Goal: Transaction & Acquisition: Book appointment/travel/reservation

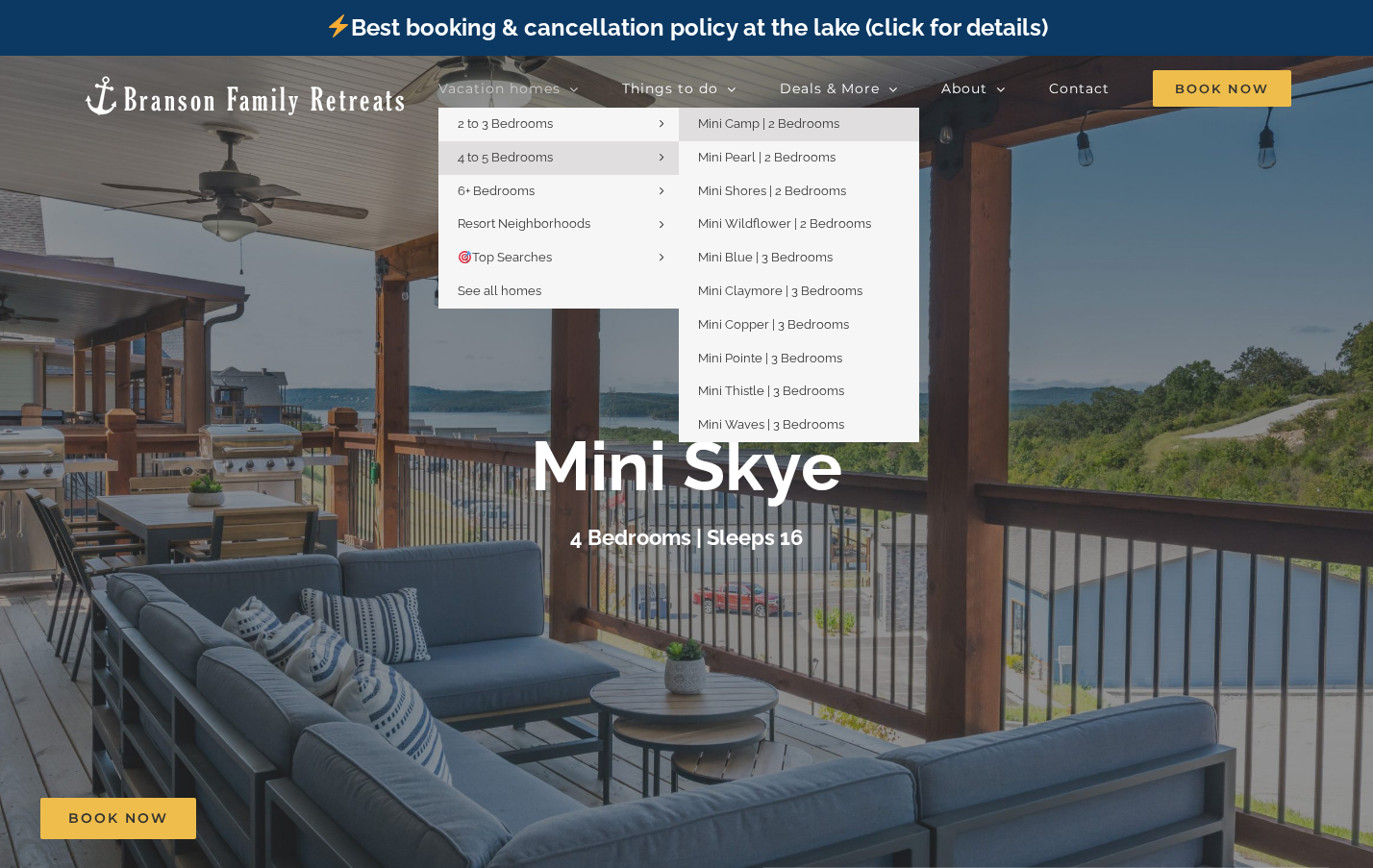
click at [704, 123] on span "Mini Camp | 2 Bedrooms" at bounding box center [768, 123] width 141 height 15
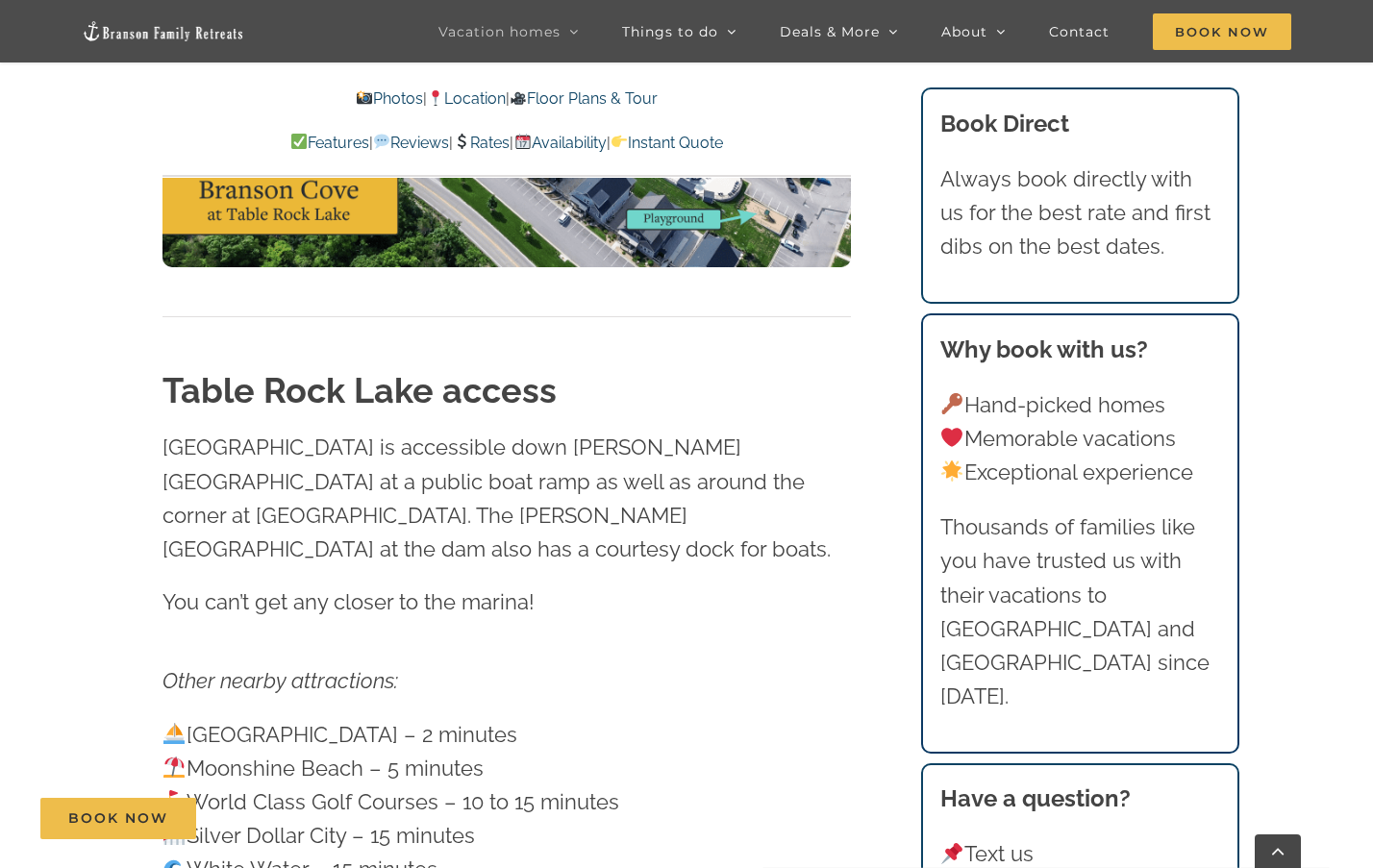
scroll to position [5671, 0]
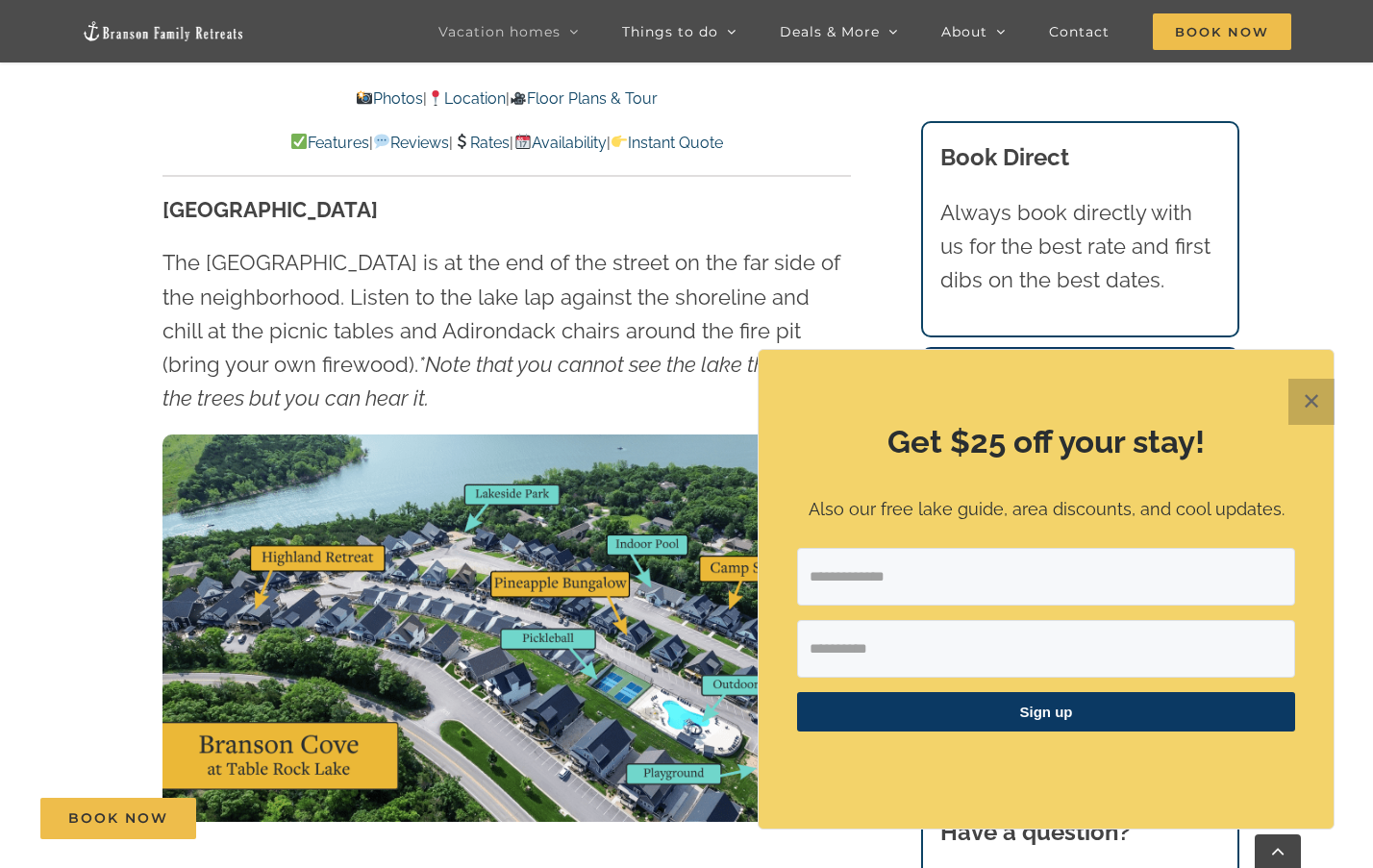
click at [1307, 404] on button "✕" at bounding box center [1311, 402] width 46 height 46
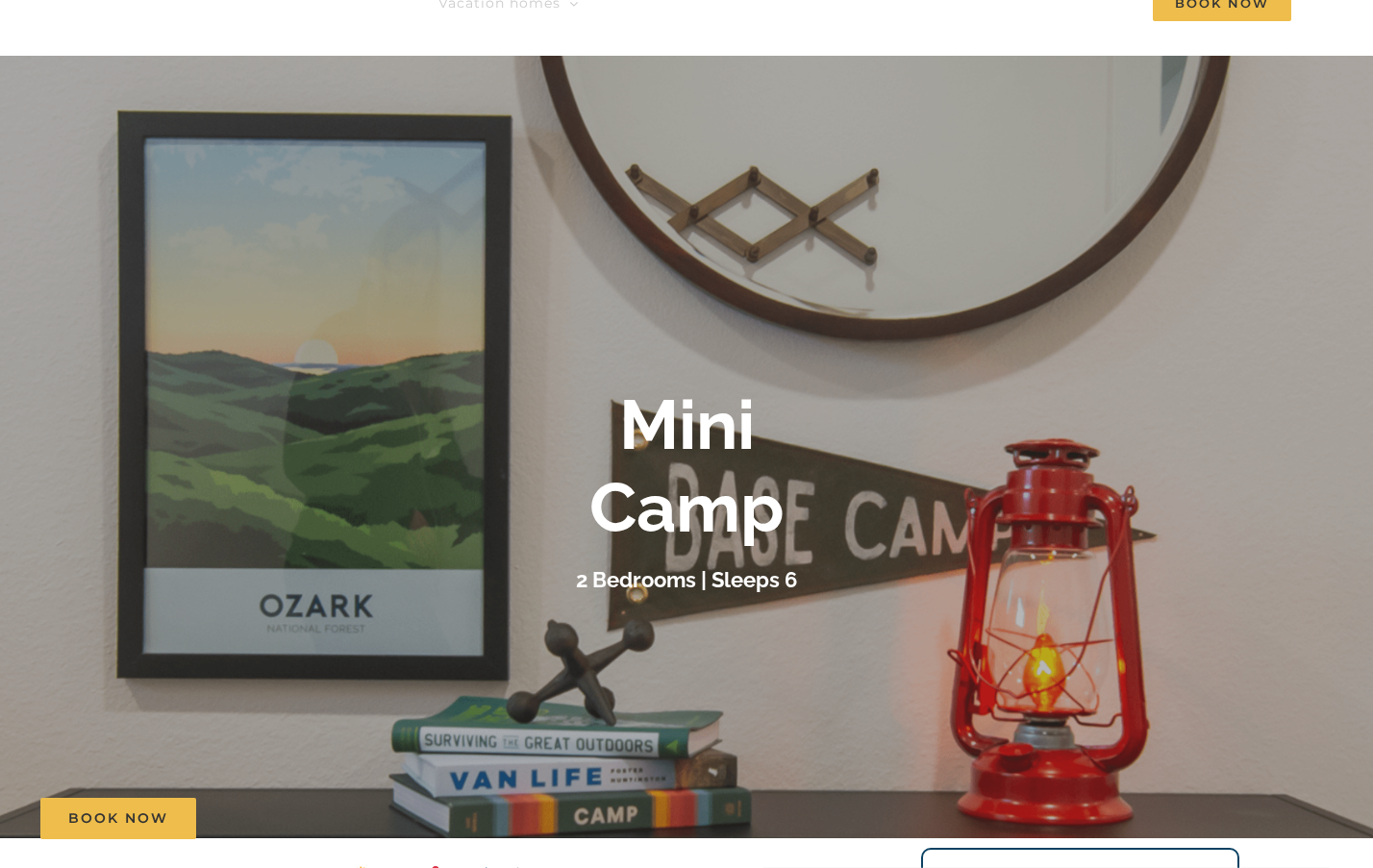
scroll to position [0, 0]
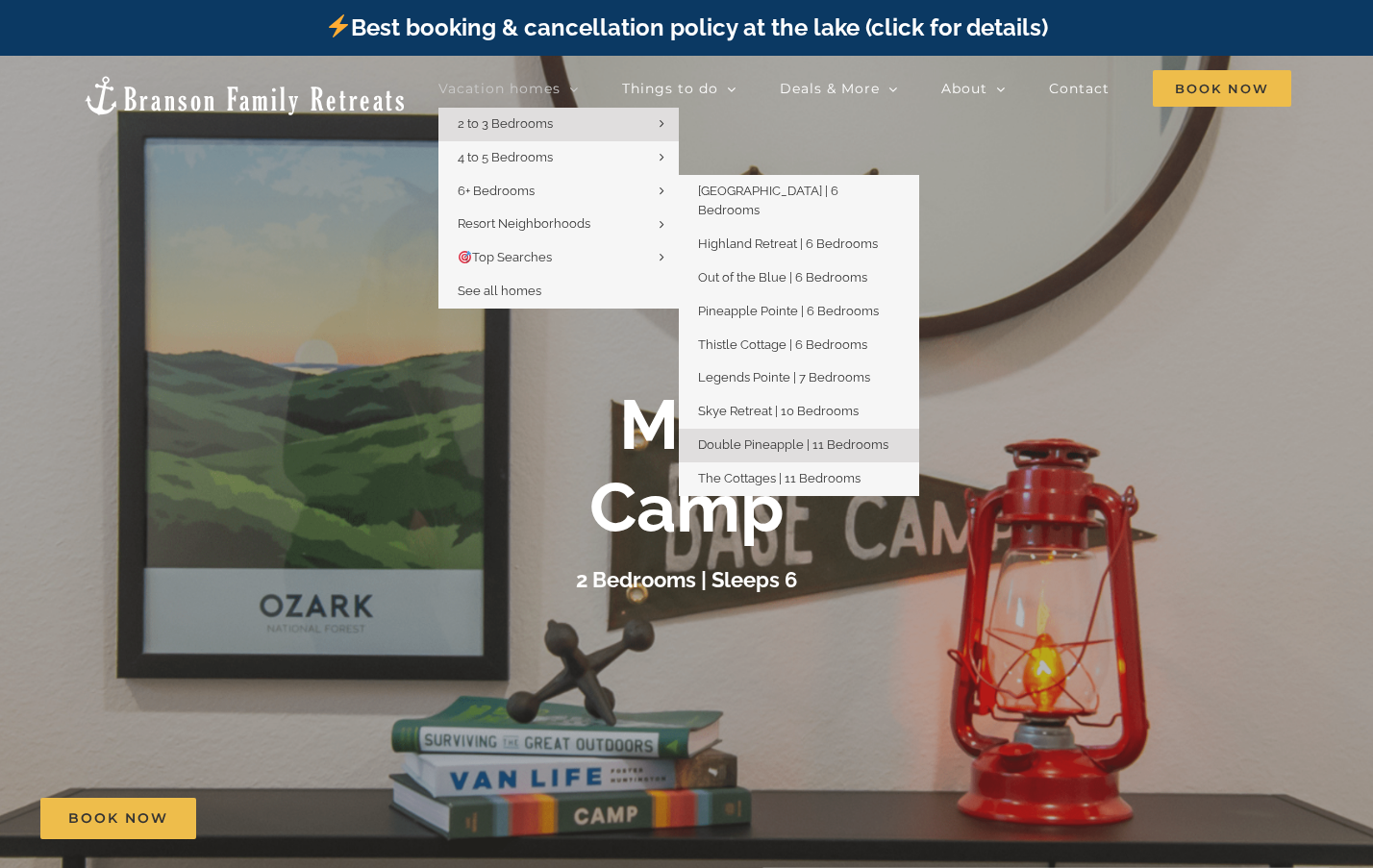
click at [797, 437] on span "Double Pineapple | 11 Bedrooms" at bounding box center [793, 444] width 191 height 15
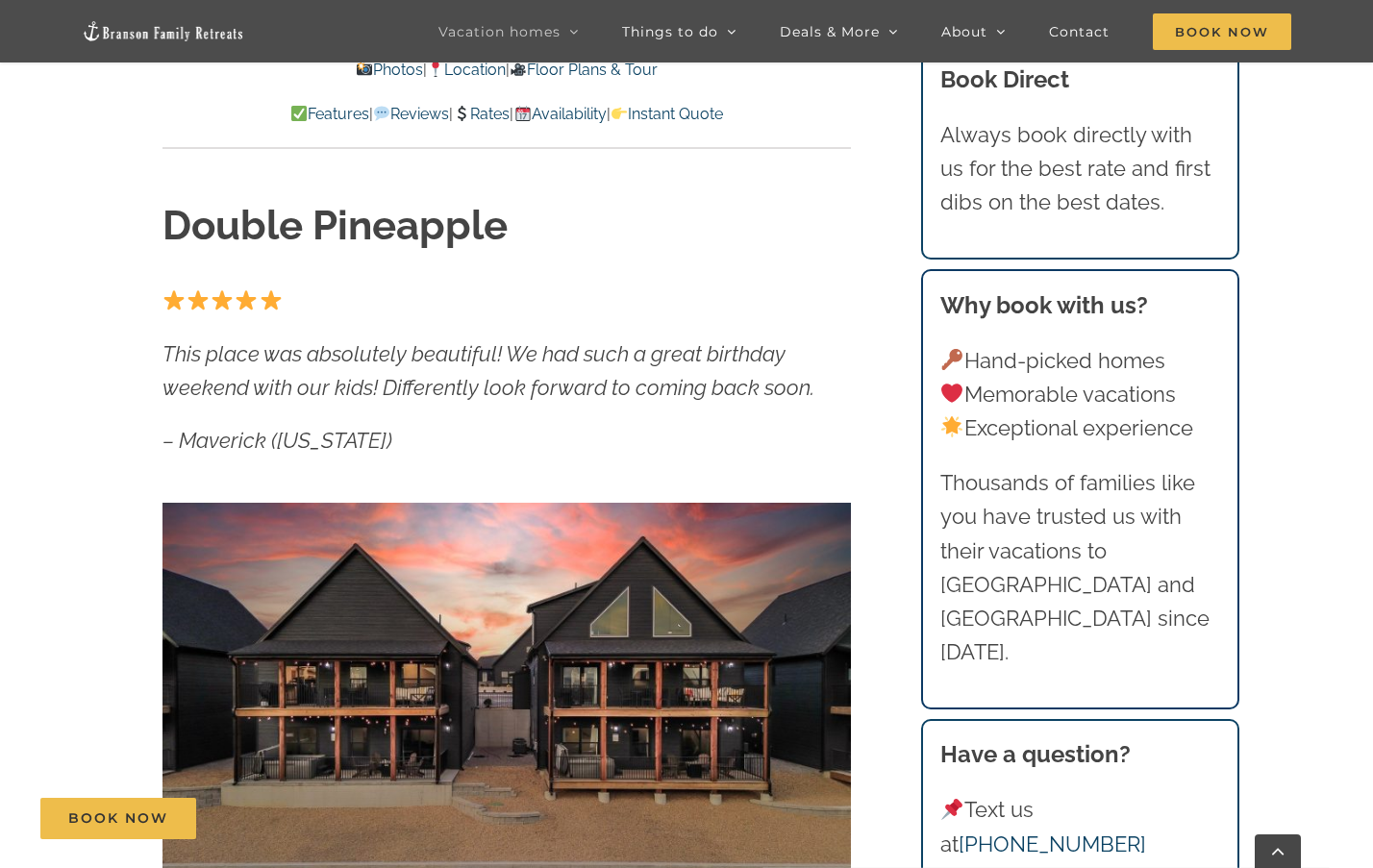
scroll to position [443, 0]
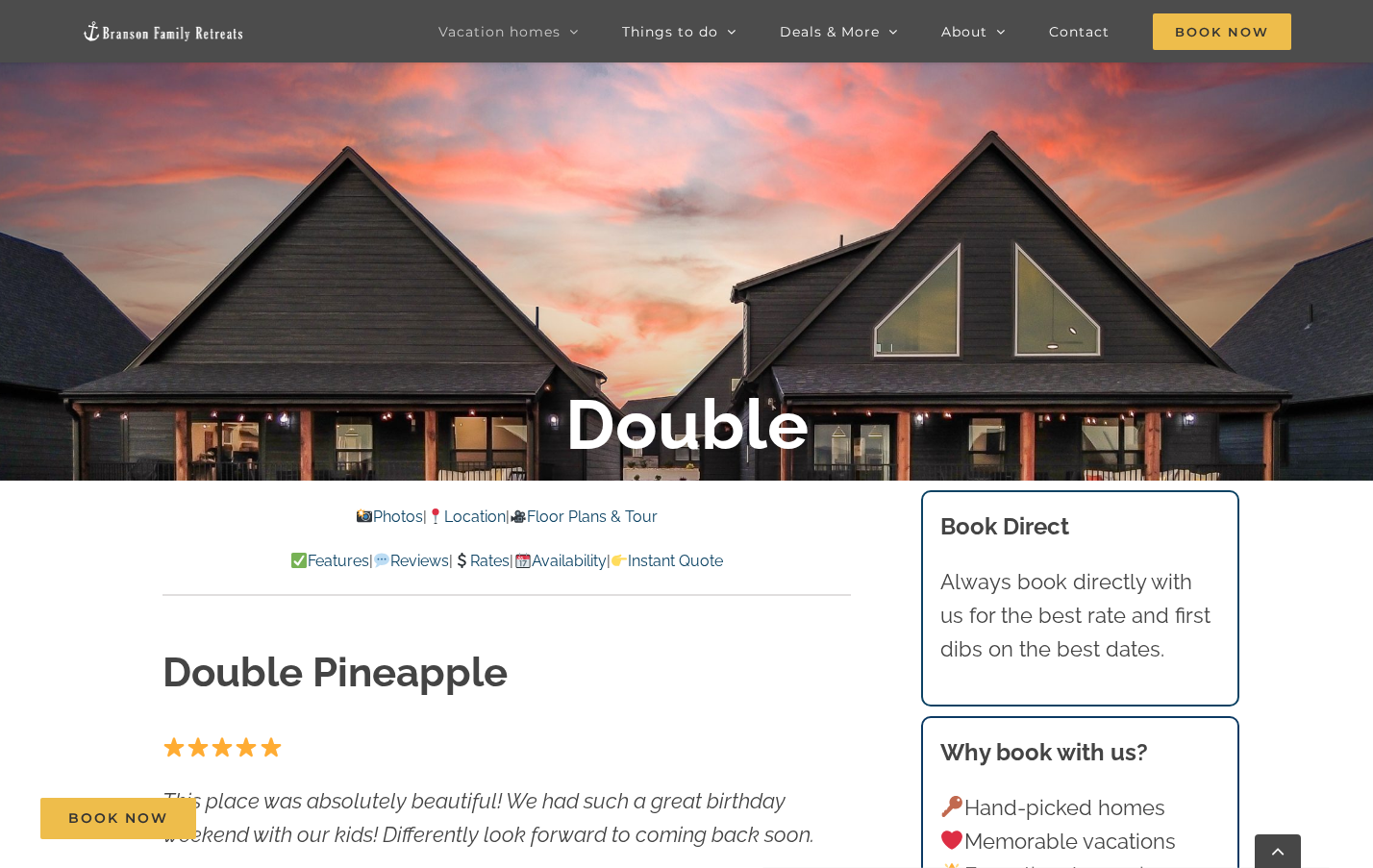
click at [163, 26] on img at bounding box center [163, 31] width 163 height 22
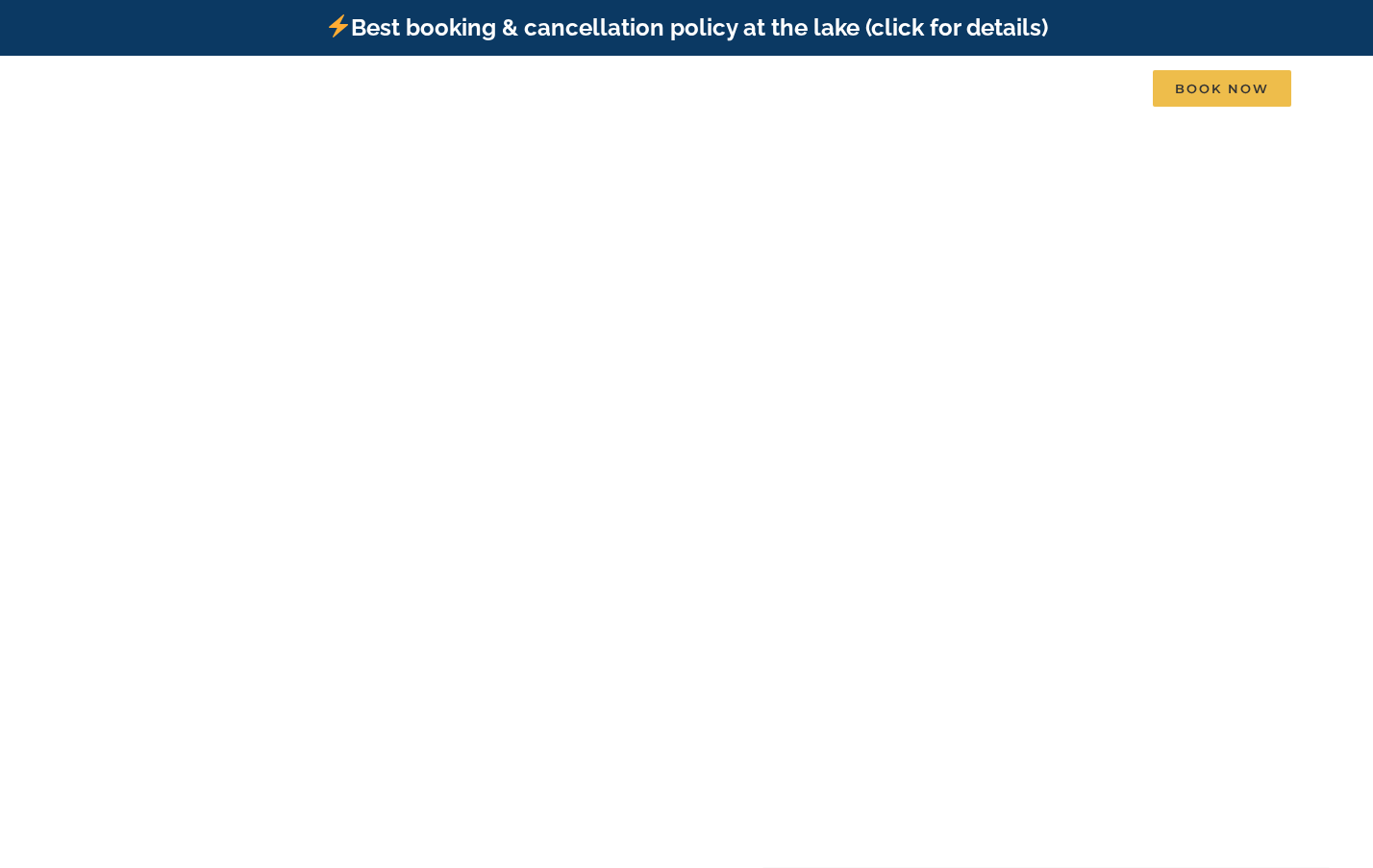
scroll to position [0, -9615]
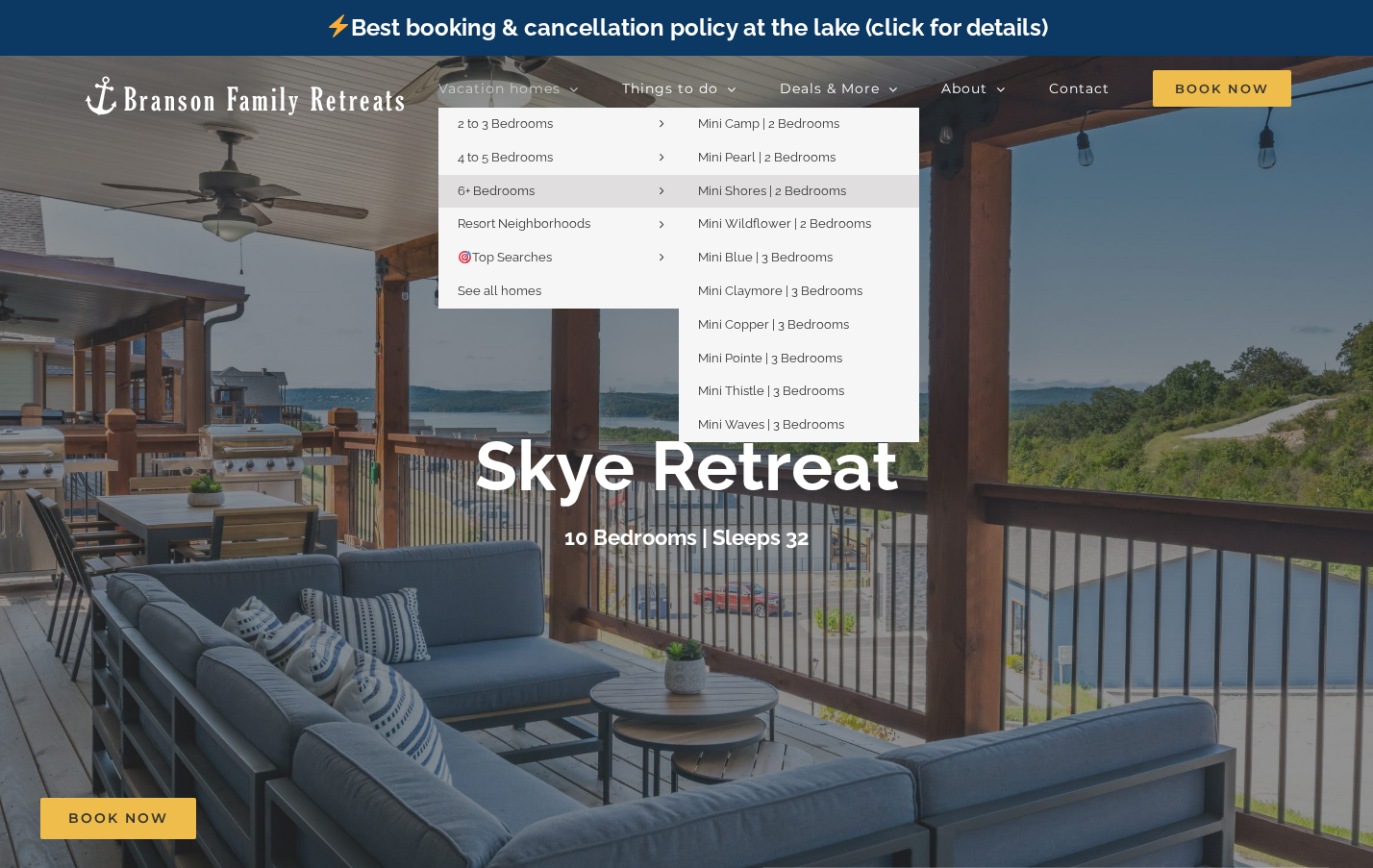
click at [793, 186] on span "Mini Shores | 2 Bedrooms" at bounding box center [772, 191] width 148 height 15
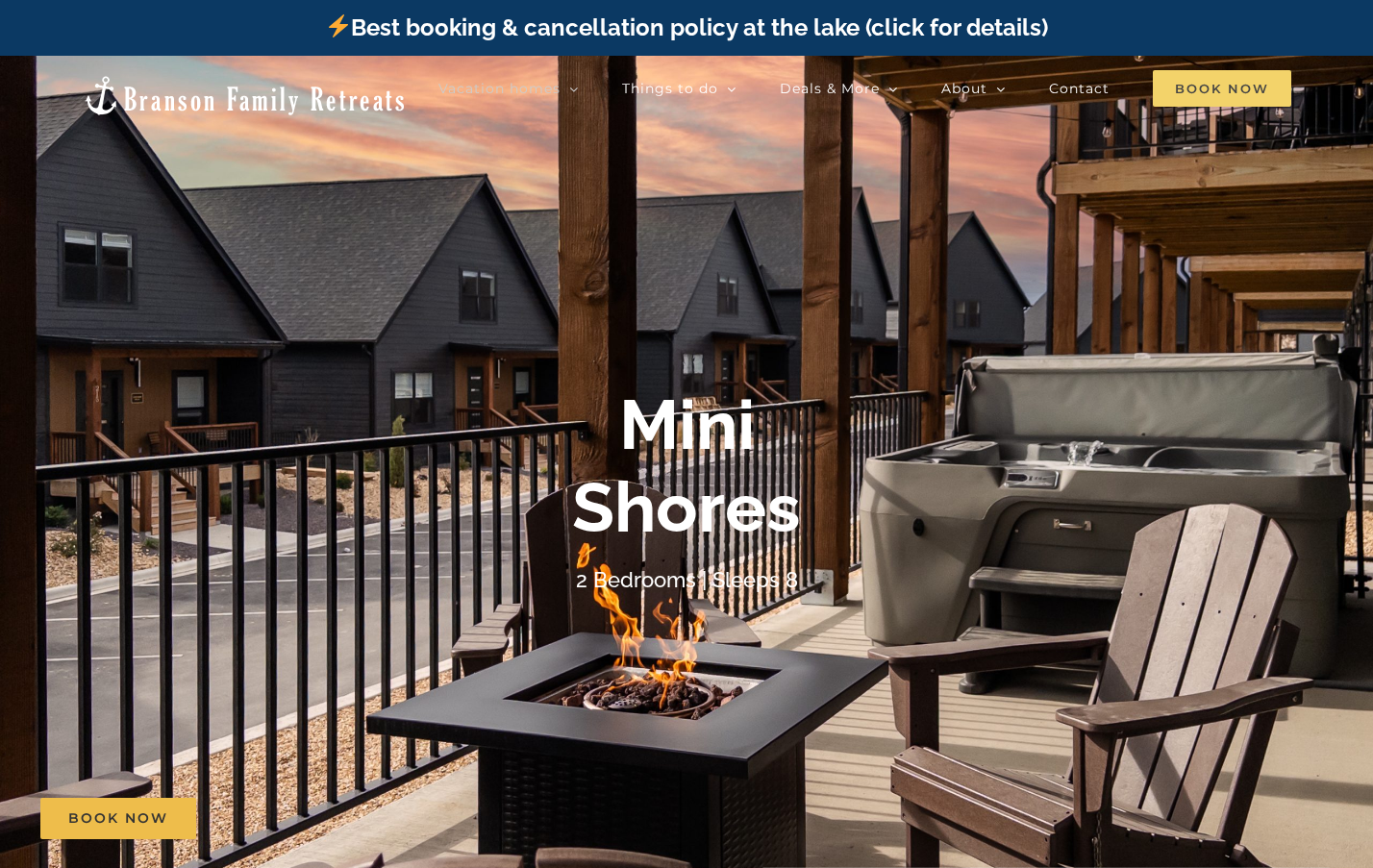
click at [1204, 100] on span "Book Now" at bounding box center [1222, 88] width 138 height 37
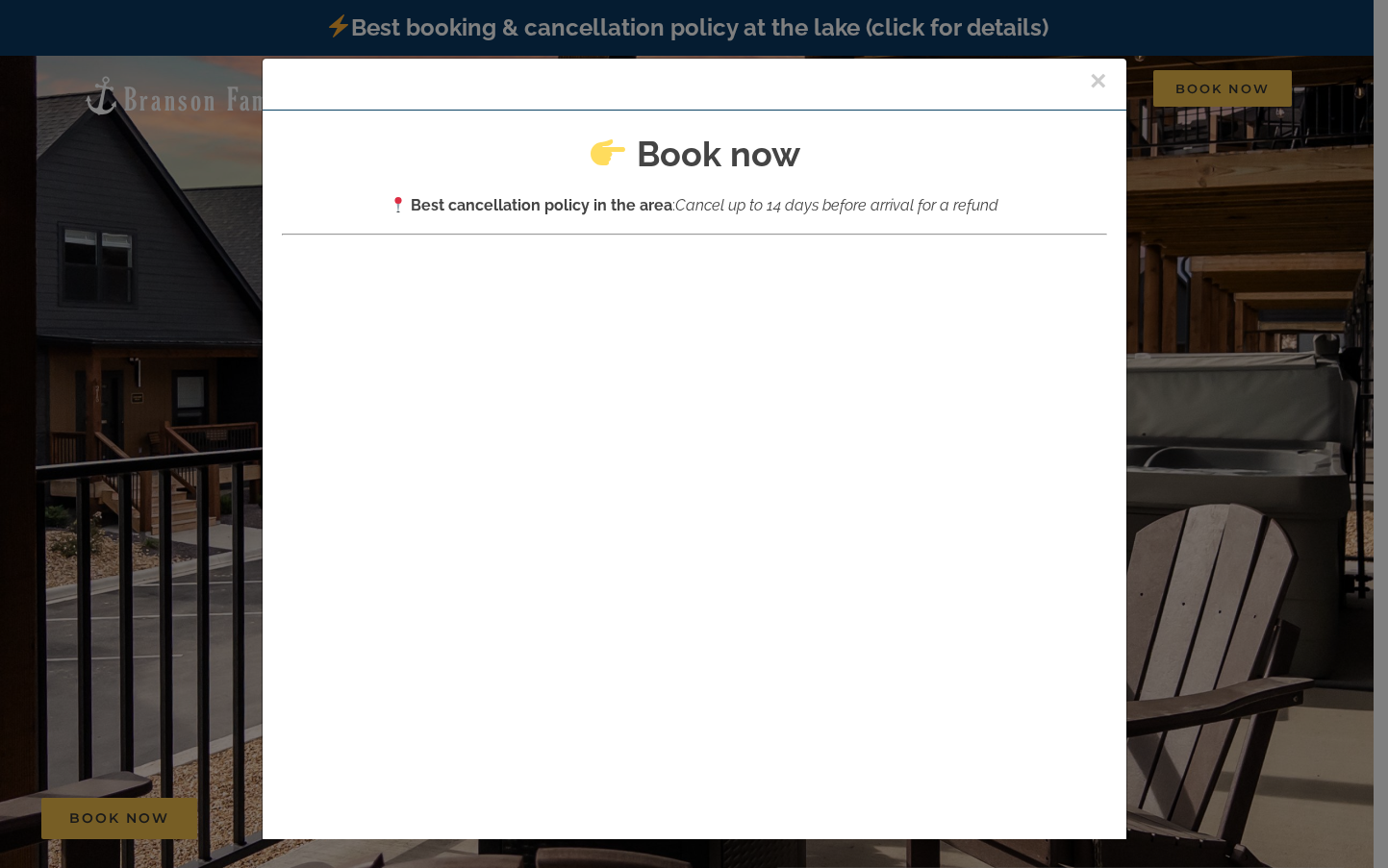
click at [1090, 75] on button "×" at bounding box center [1099, 80] width 18 height 29
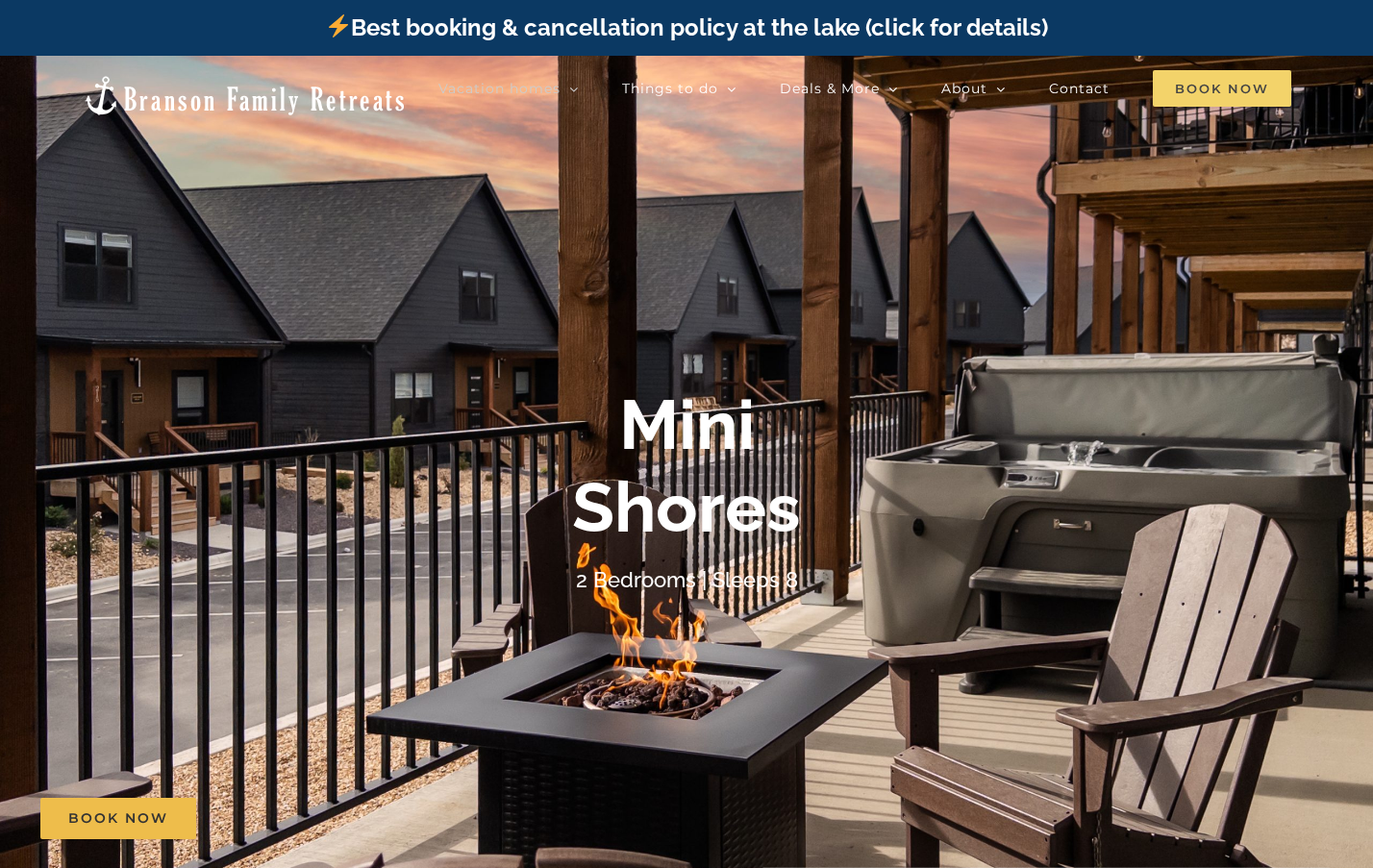
click at [1252, 78] on span "Book Now" at bounding box center [1222, 88] width 138 height 37
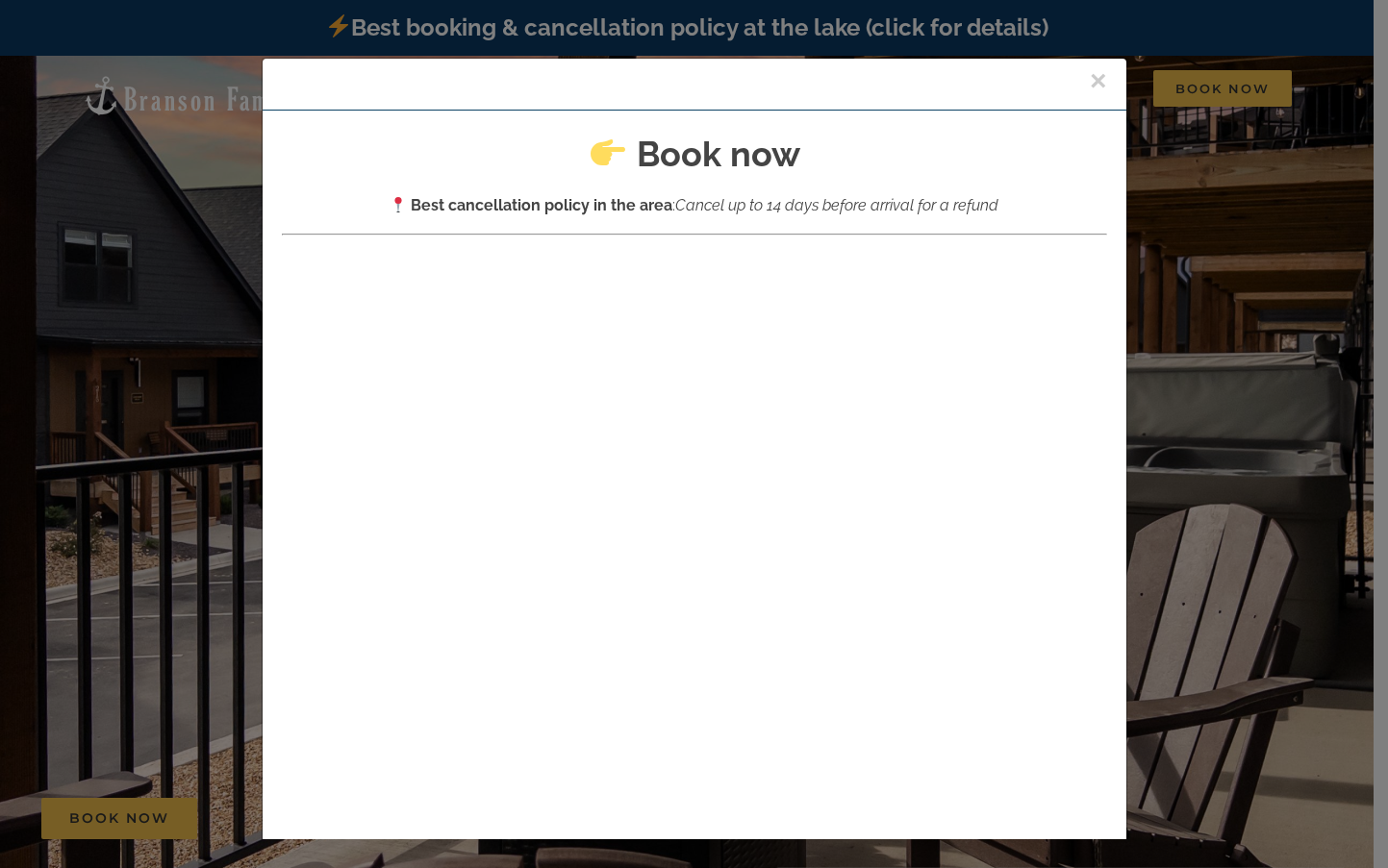
click at [1066, 74] on div "×" at bounding box center [694, 84] width 863 height 52
click at [1090, 77] on button "×" at bounding box center [1099, 80] width 18 height 29
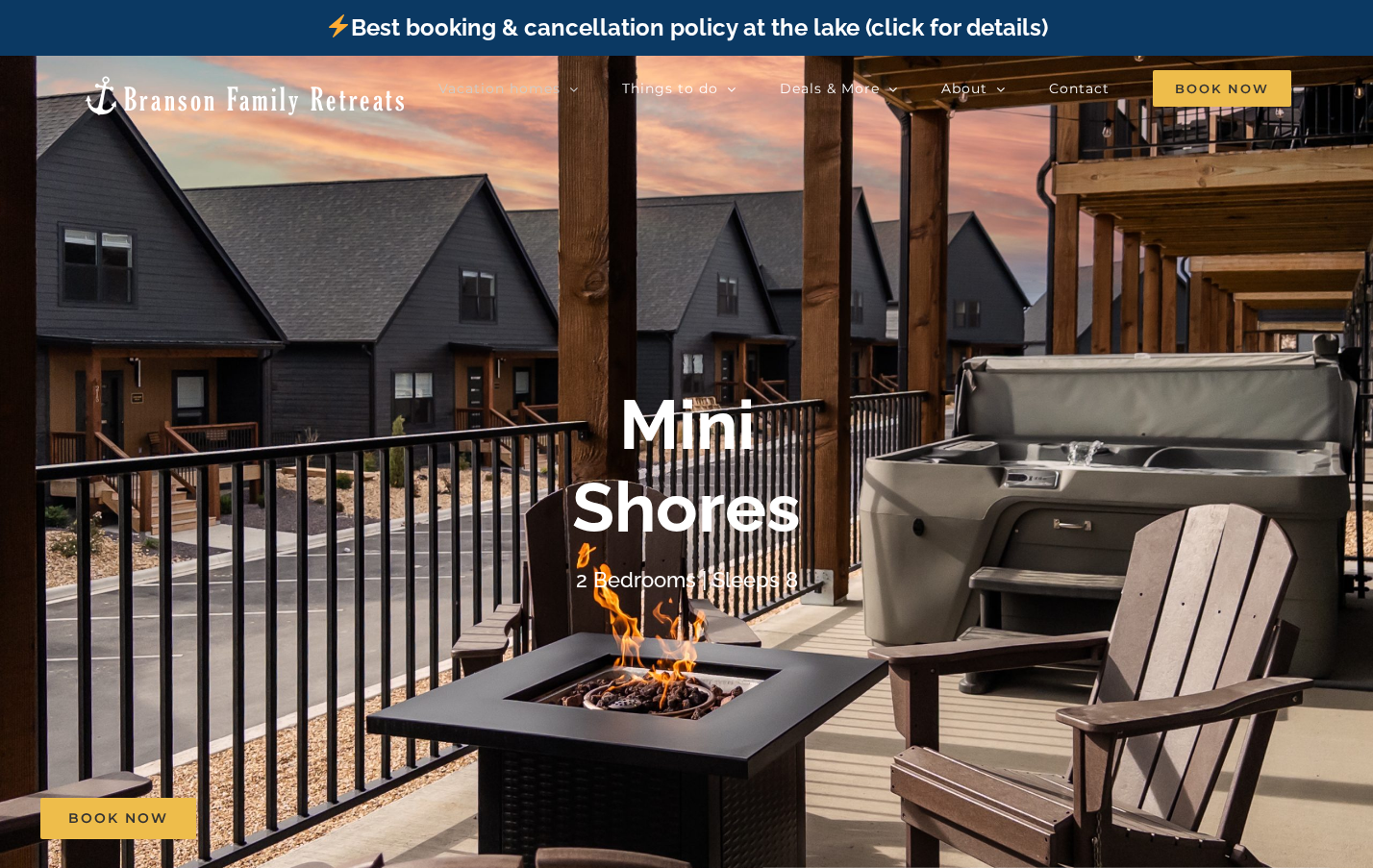
click at [167, 97] on link at bounding box center [245, 96] width 326 height 43
